Goal: Information Seeking & Learning: Compare options

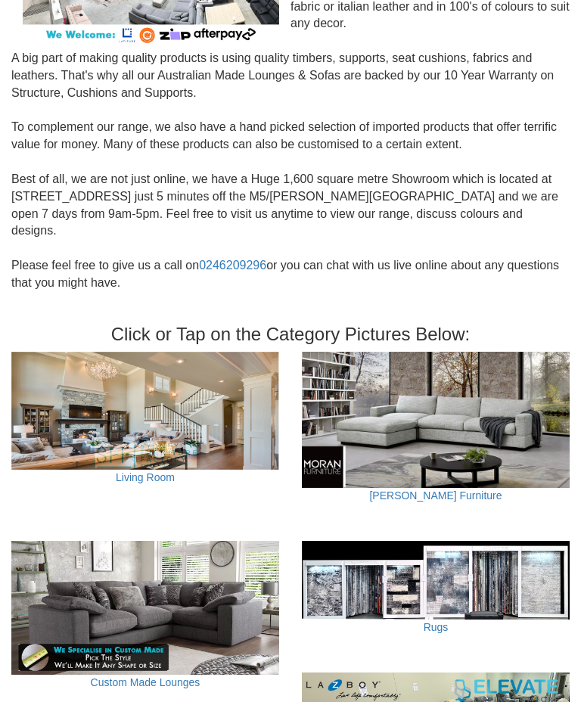
scroll to position [282, 0]
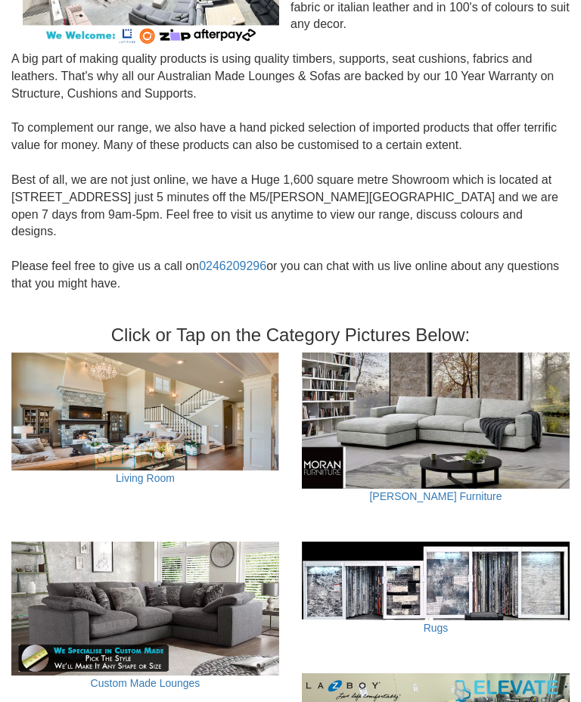
click at [160, 575] on img at bounding box center [145, 608] width 268 height 134
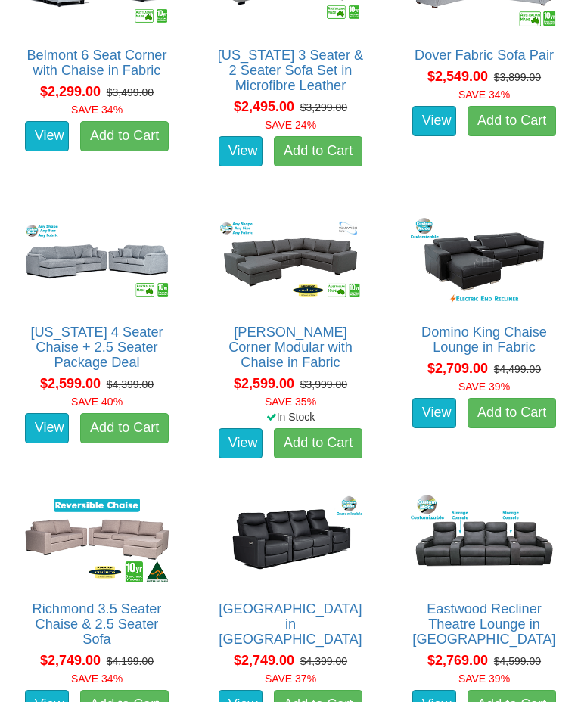
scroll to position [1706, 0]
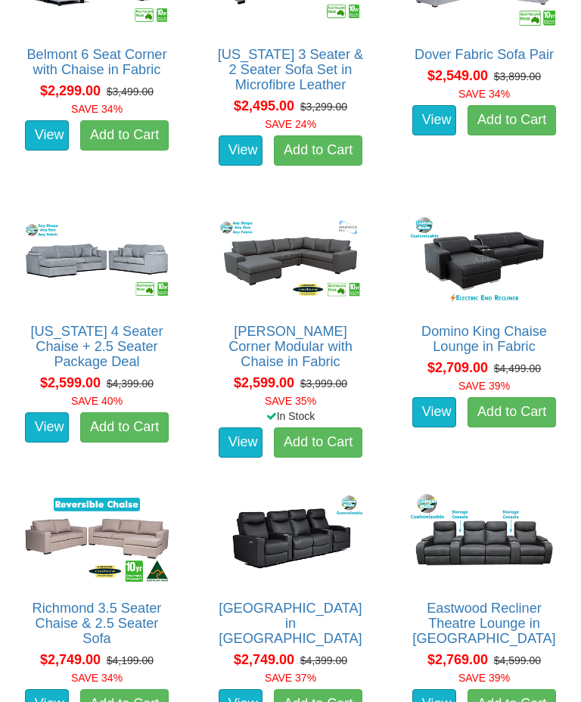
click at [286, 342] on link "Morton Corner Modular with Chaise in Fabric" at bounding box center [290, 346] width 124 height 45
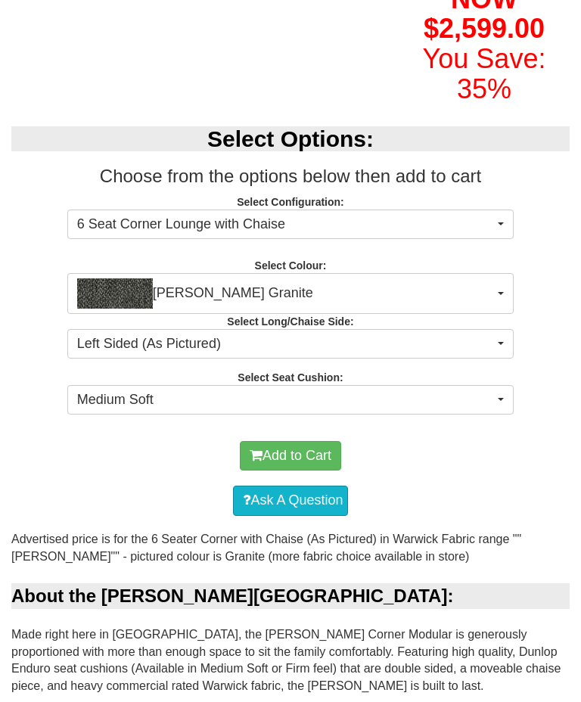
scroll to position [463, 0]
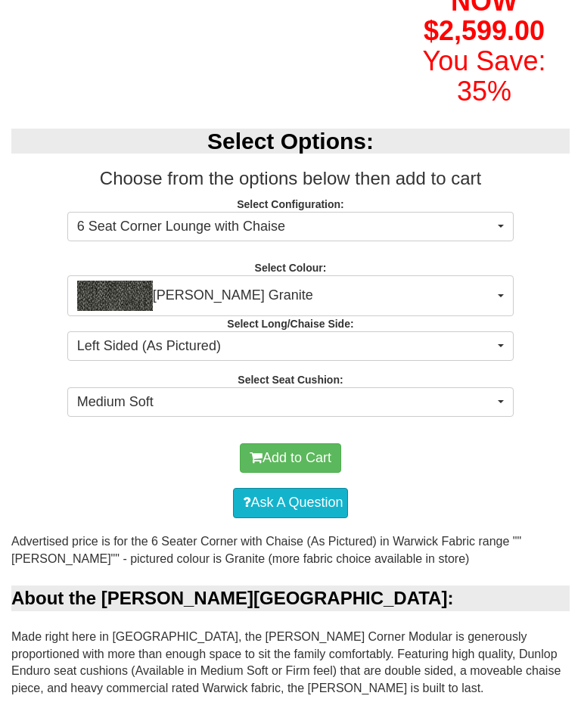
click at [500, 242] on button "6 Seat Corner Lounge with Chaise" at bounding box center [290, 227] width 446 height 30
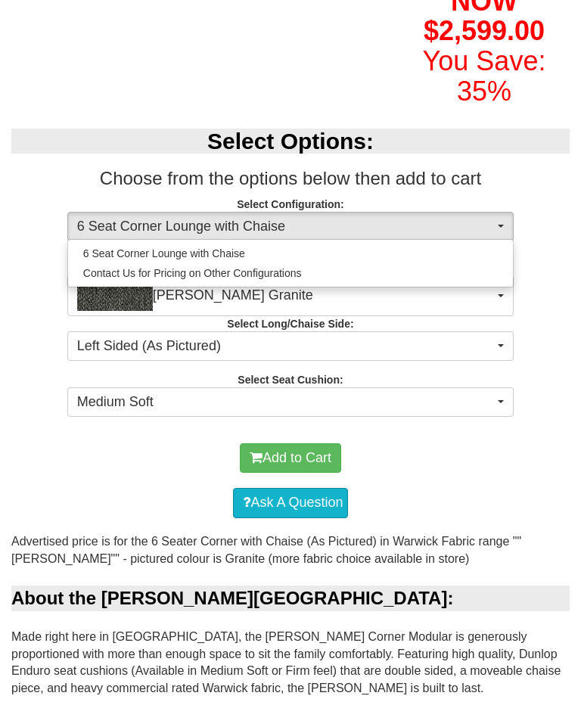
click at [499, 262] on div at bounding box center [290, 351] width 581 height 702
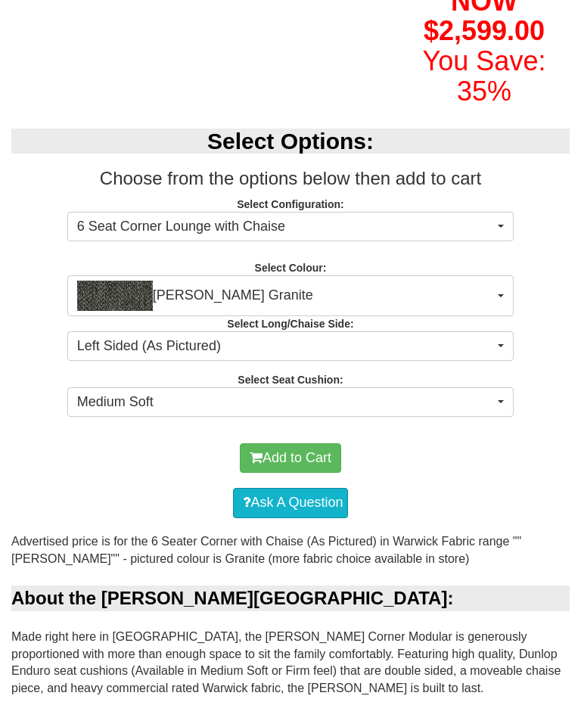
click at [504, 242] on button "6 Seat Corner Lounge with Chaise" at bounding box center [290, 227] width 446 height 30
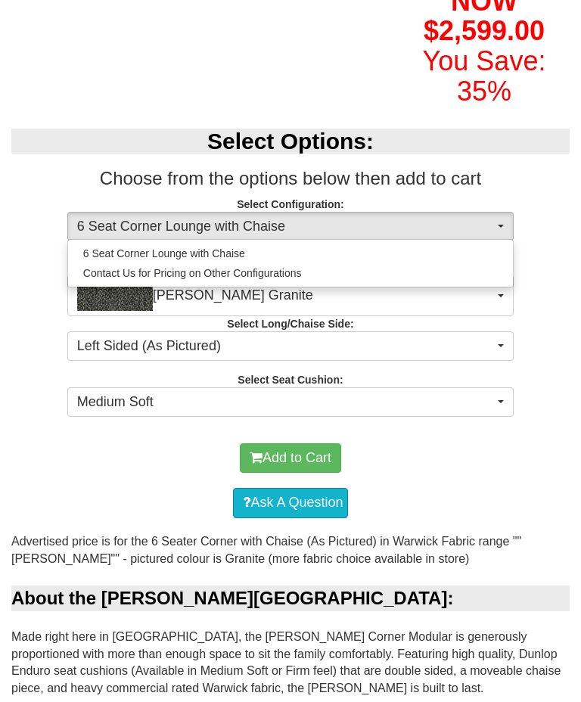
click at [546, 304] on div at bounding box center [290, 351] width 581 height 702
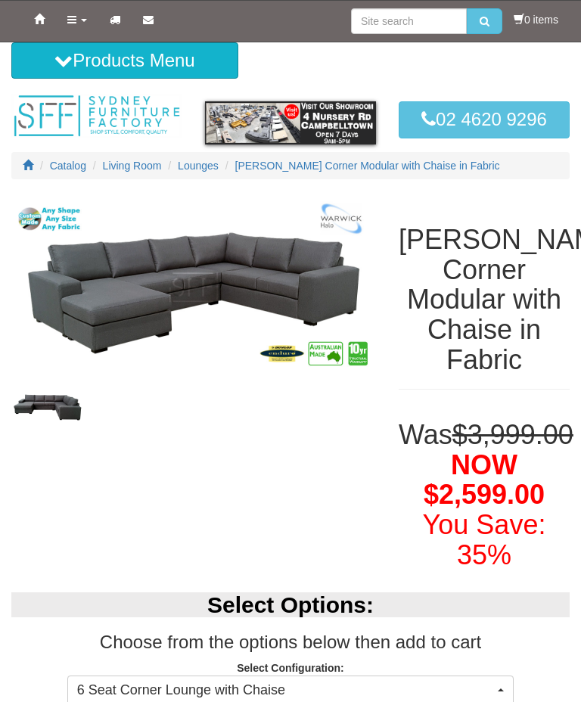
scroll to position [0, 0]
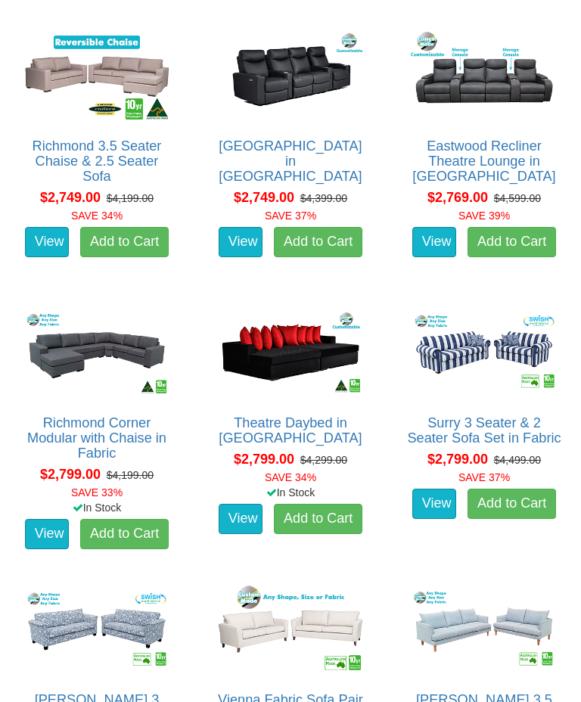
scroll to position [2150, 0]
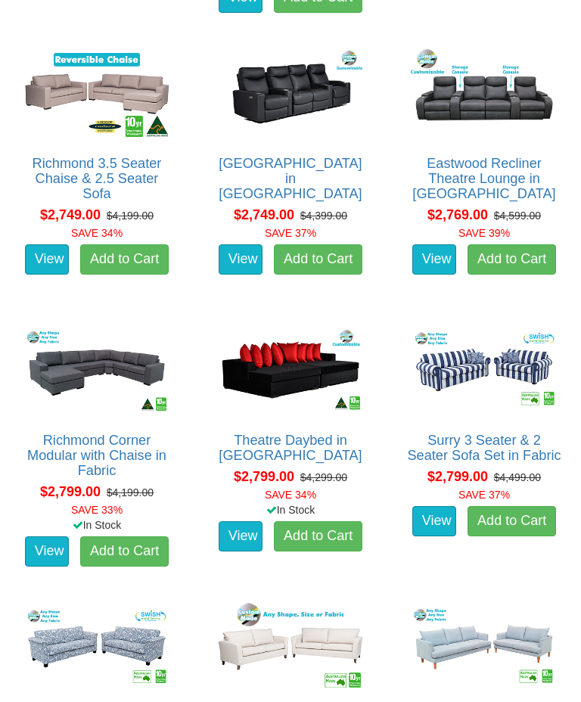
click at [85, 387] on img at bounding box center [97, 369] width 154 height 95
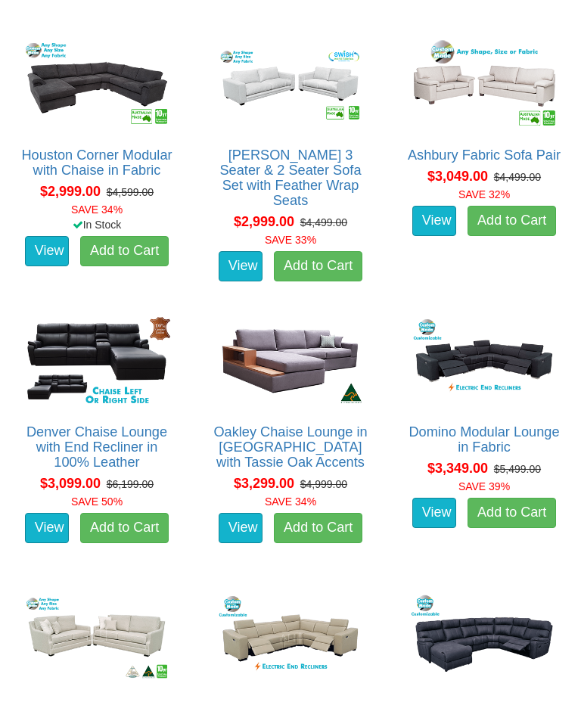
scroll to position [2733, 0]
